Goal: Navigation & Orientation: Understand site structure

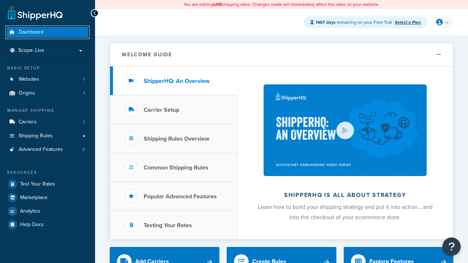
click at [31, 32] on span "Dashboard" at bounding box center [31, 32] width 25 height 6
click at [442, 22] on icon at bounding box center [440, 22] width 7 height 7
click at [0, 0] on span "Contact Us" at bounding box center [0, 0] width 0 height 0
